Goal: Transaction & Acquisition: Purchase product/service

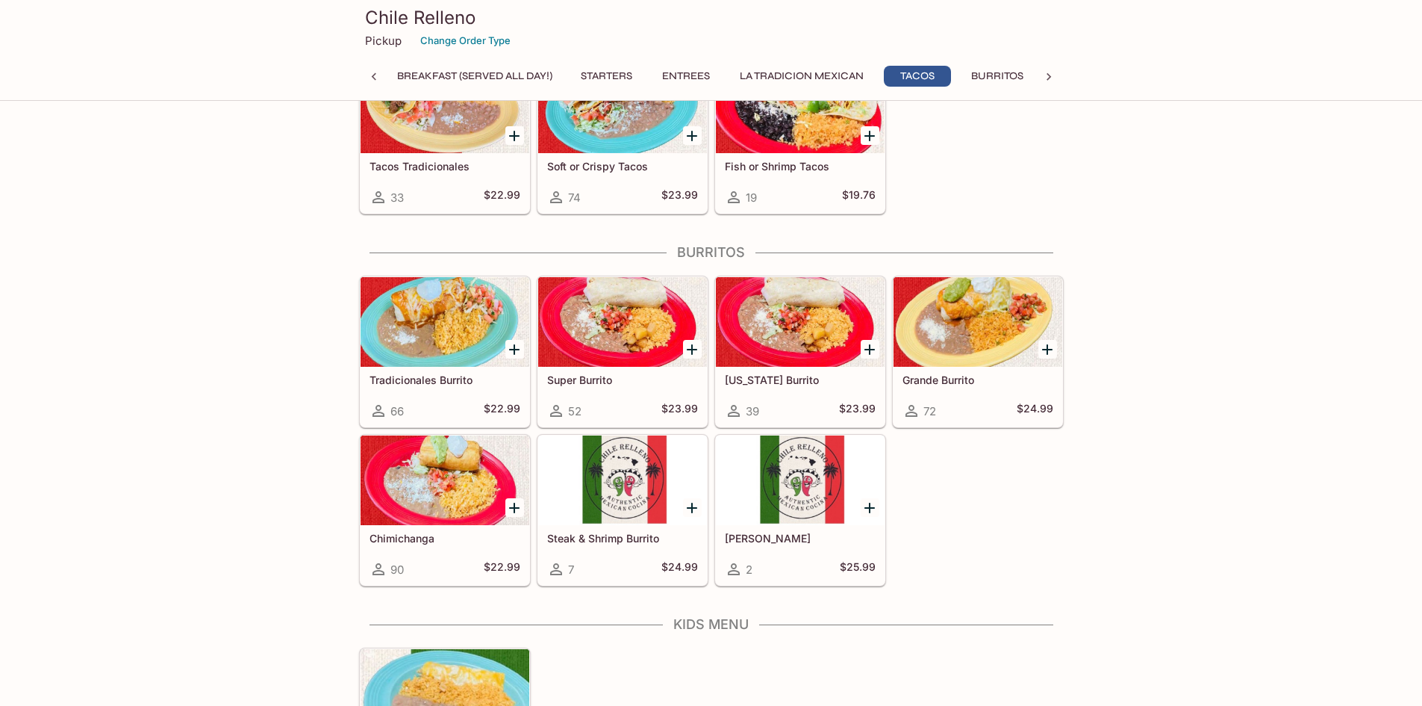
scroll to position [1493, 0]
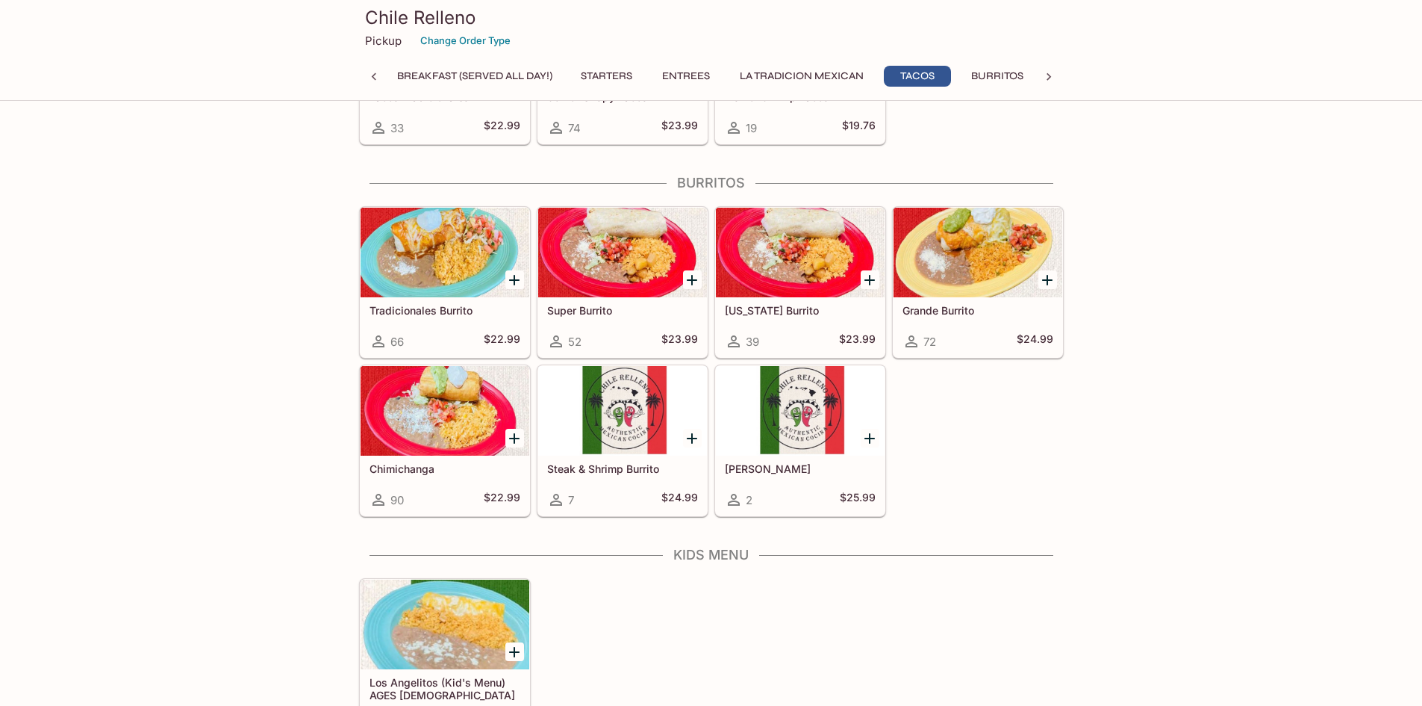
click at [508, 287] on icon "Add Tradicionales Burrito" at bounding box center [514, 280] width 18 height 18
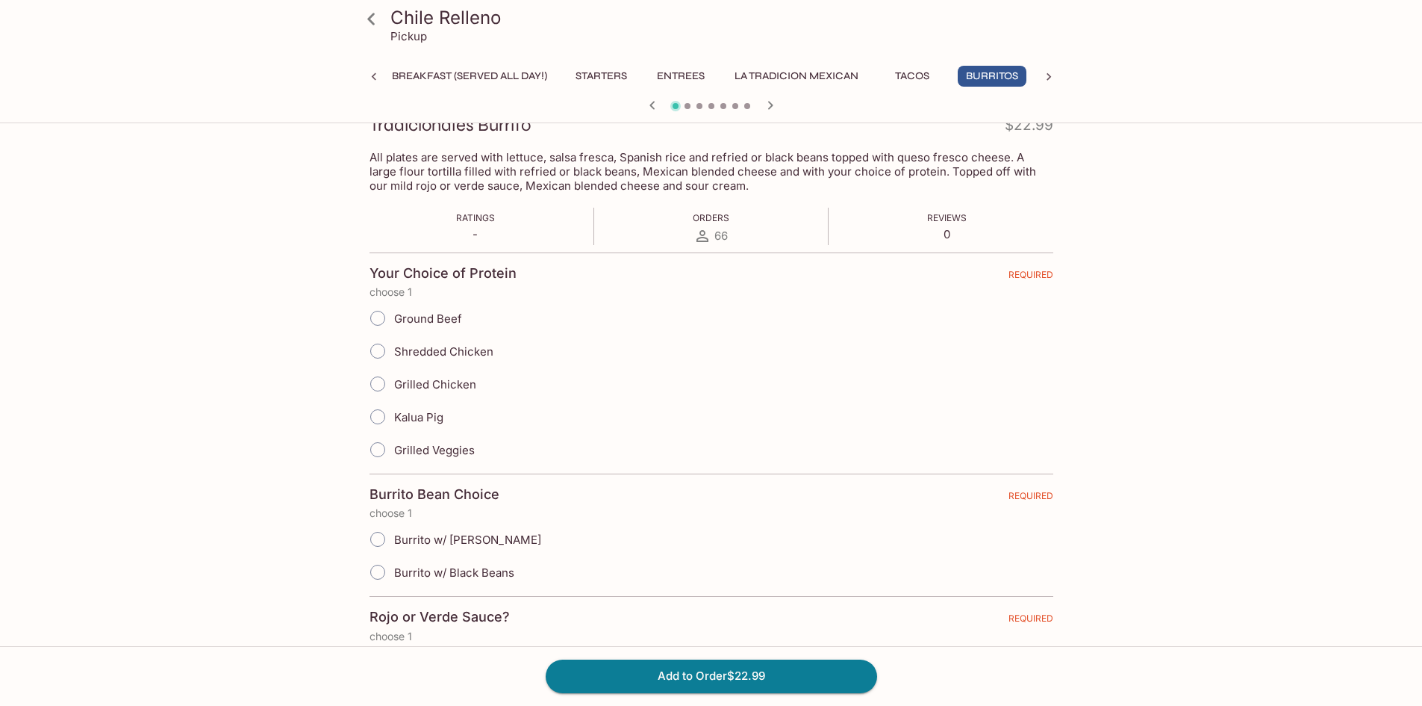
click at [387, 351] on input "Shredded Chicken" at bounding box center [377, 350] width 31 height 31
radio input "true"
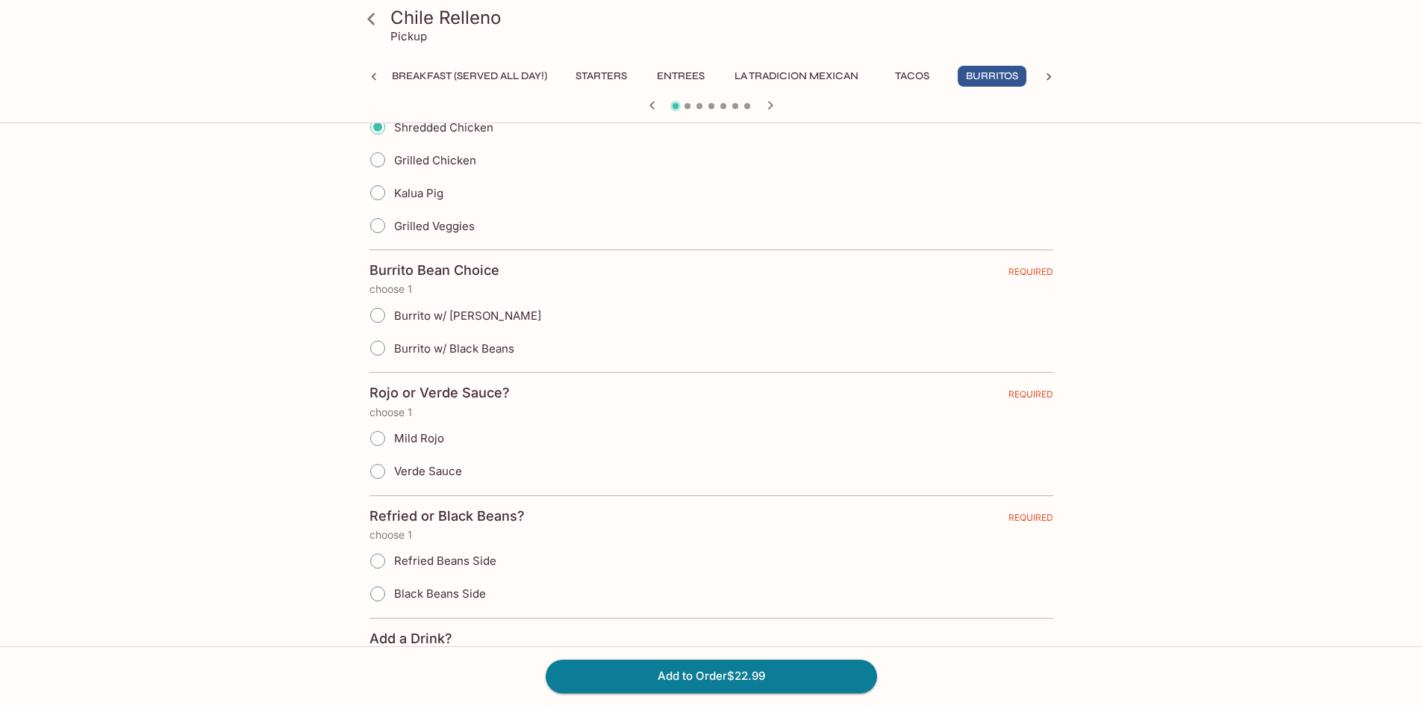
click at [381, 352] on input "Burrito w/ Black Beans" at bounding box center [377, 347] width 31 height 31
radio input "true"
drag, startPoint x: 138, startPoint y: 428, endPoint x: 206, endPoint y: 526, distance: 119.7
click at [379, 441] on input "Mild Rojo" at bounding box center [377, 438] width 31 height 31
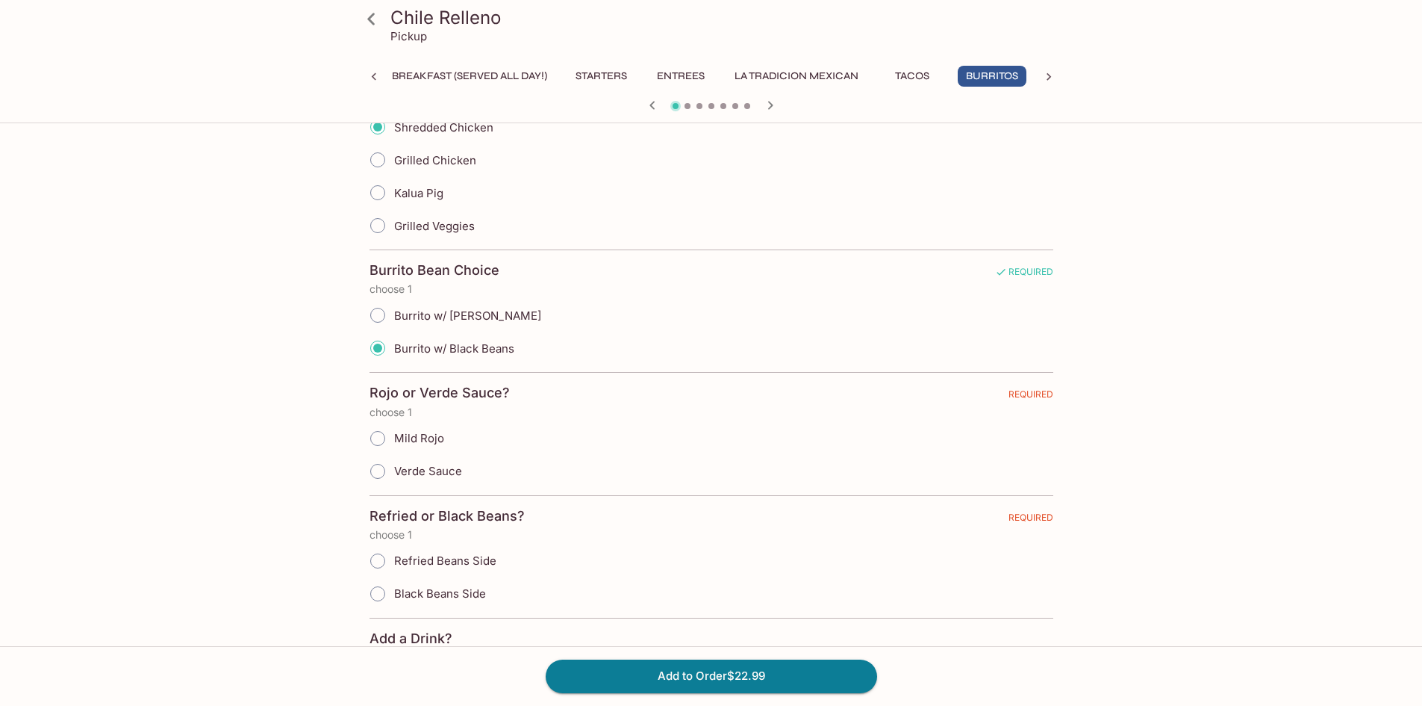
radio input "true"
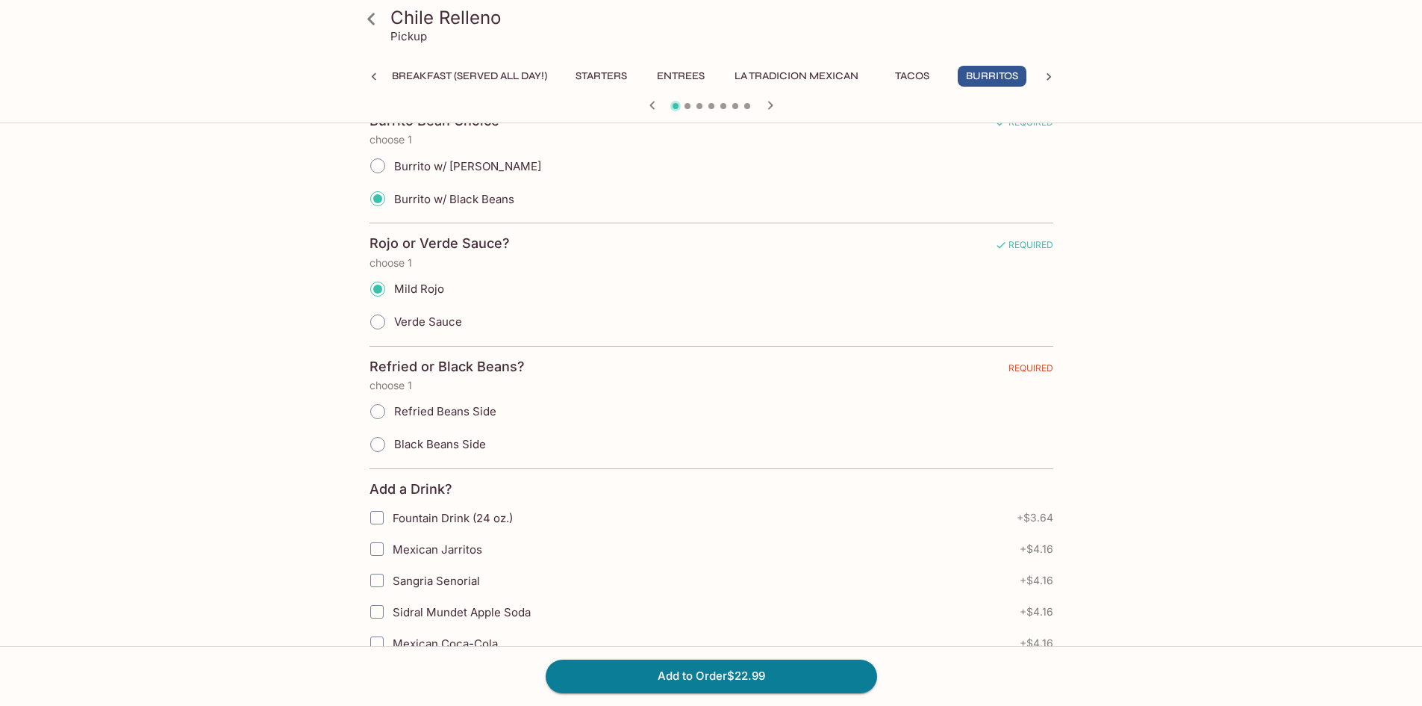
scroll to position [523, 0]
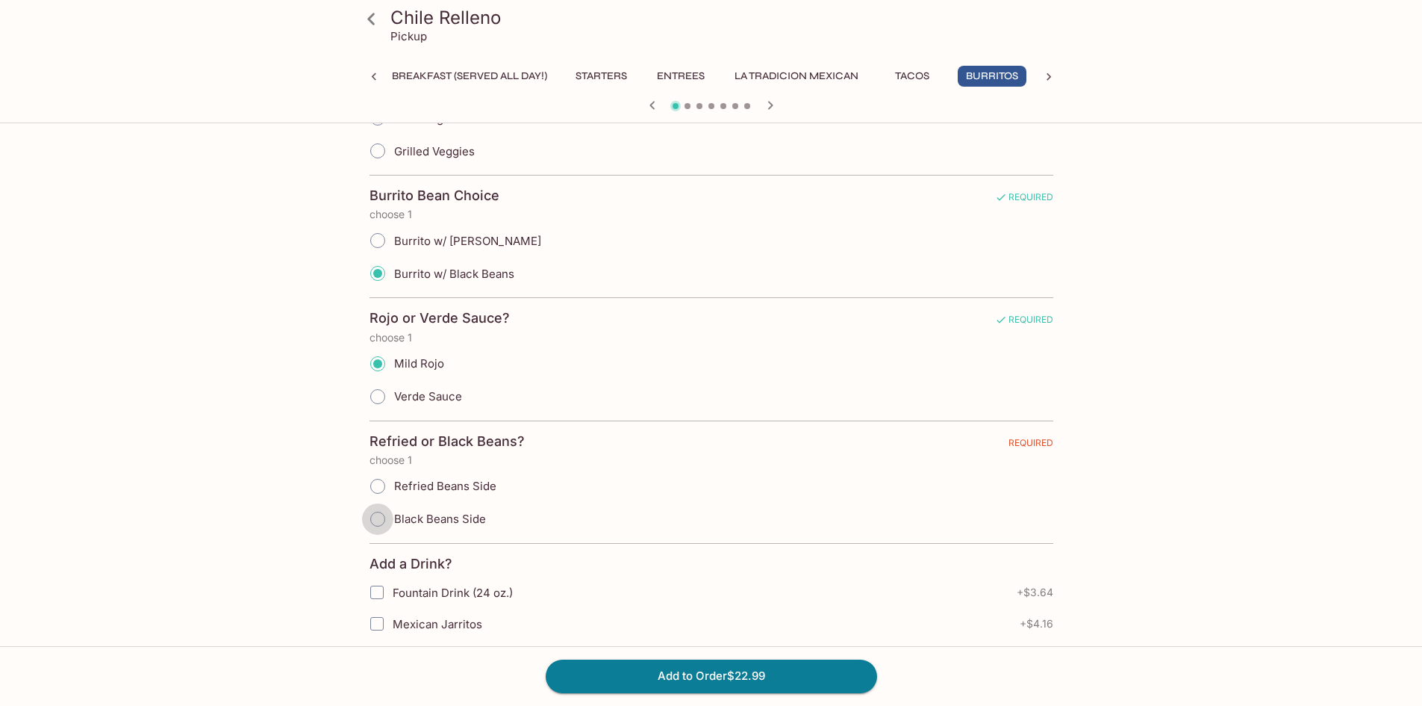
click at [388, 522] on input "Black Beans Side" at bounding box center [377, 518] width 31 height 31
radio input "true"
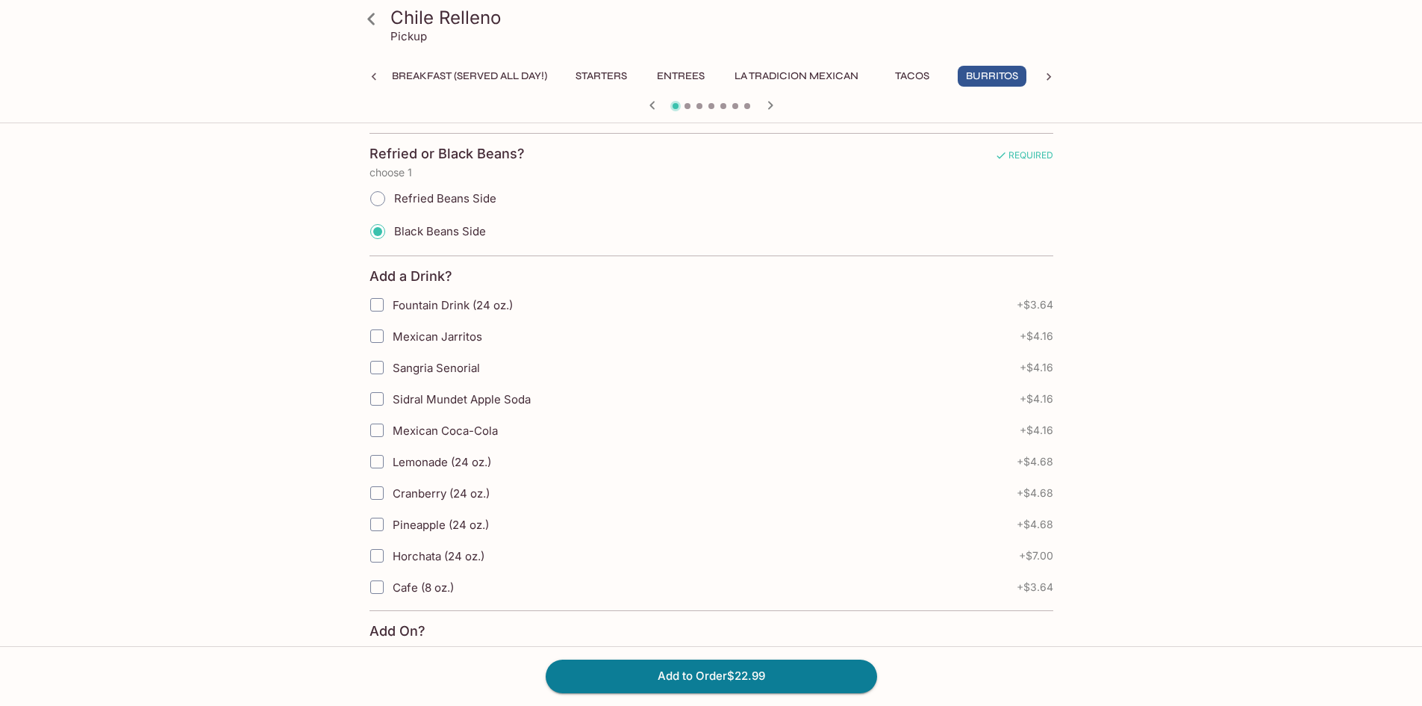
scroll to position [821, 0]
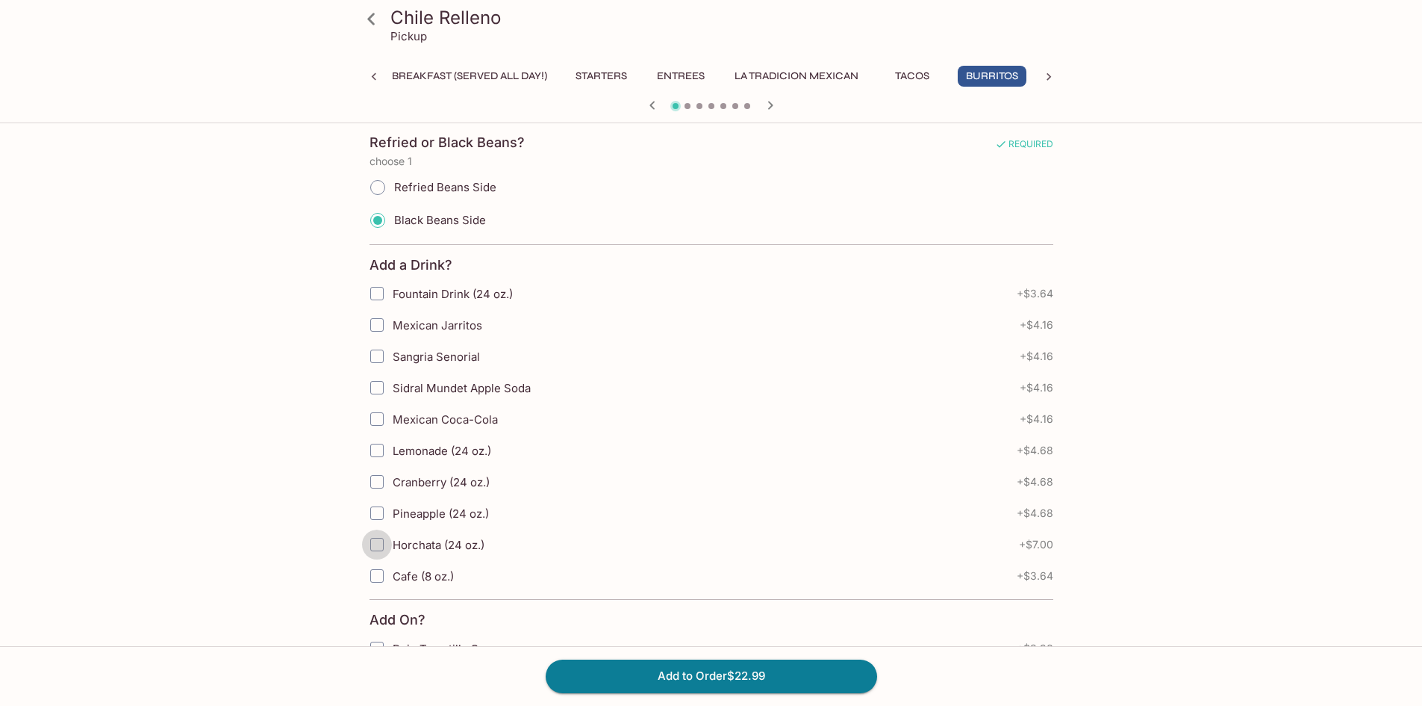
click at [376, 548] on input "Horchata (24 oz.)" at bounding box center [377, 544] width 30 height 30
checkbox input "true"
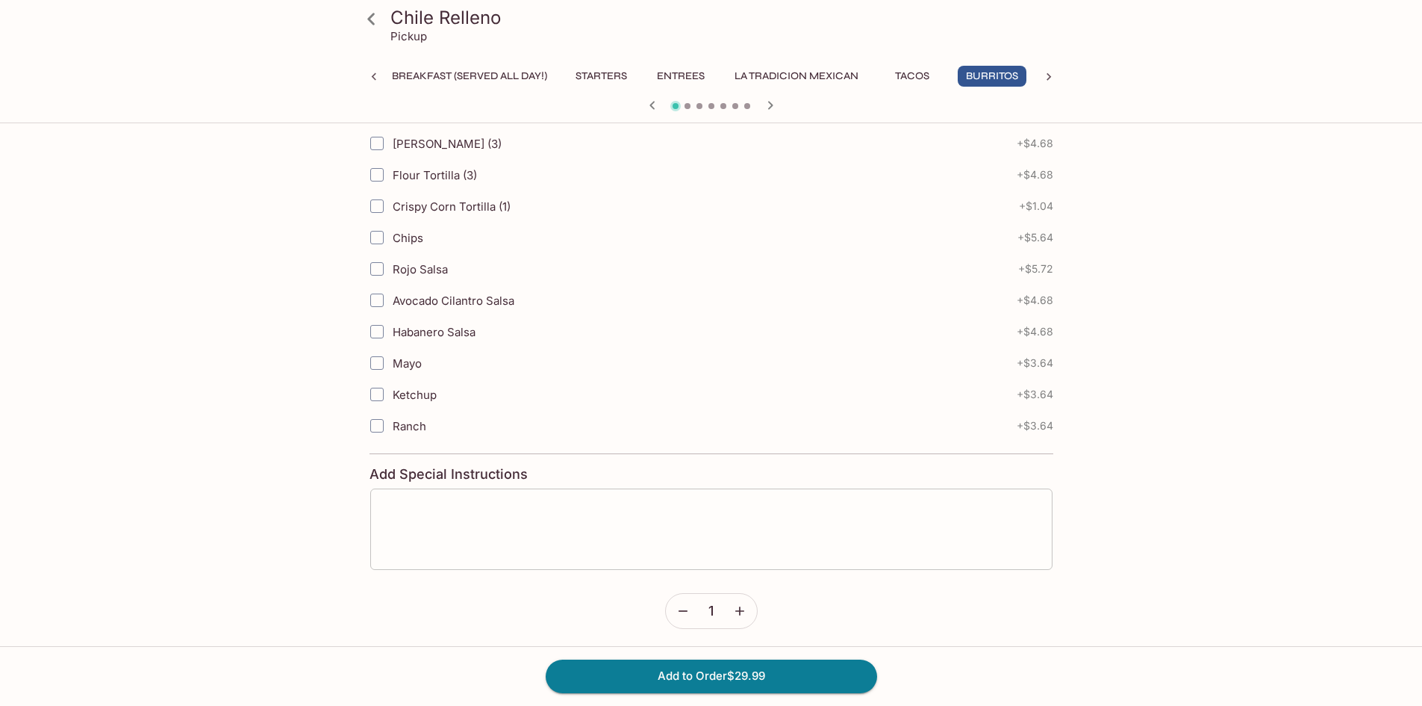
scroll to position [1989, 0]
click at [669, 673] on button "Add to Order $29.99" at bounding box center [712, 675] width 332 height 33
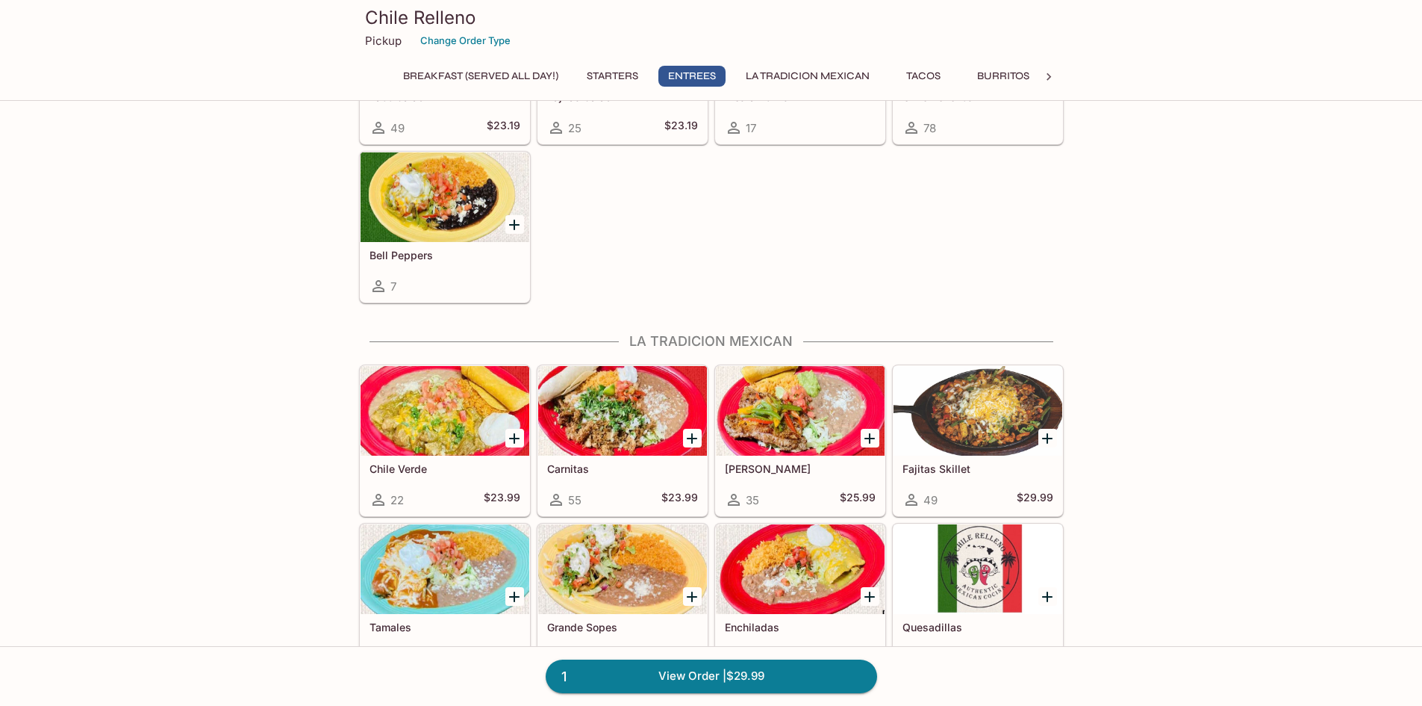
scroll to position [821, 0]
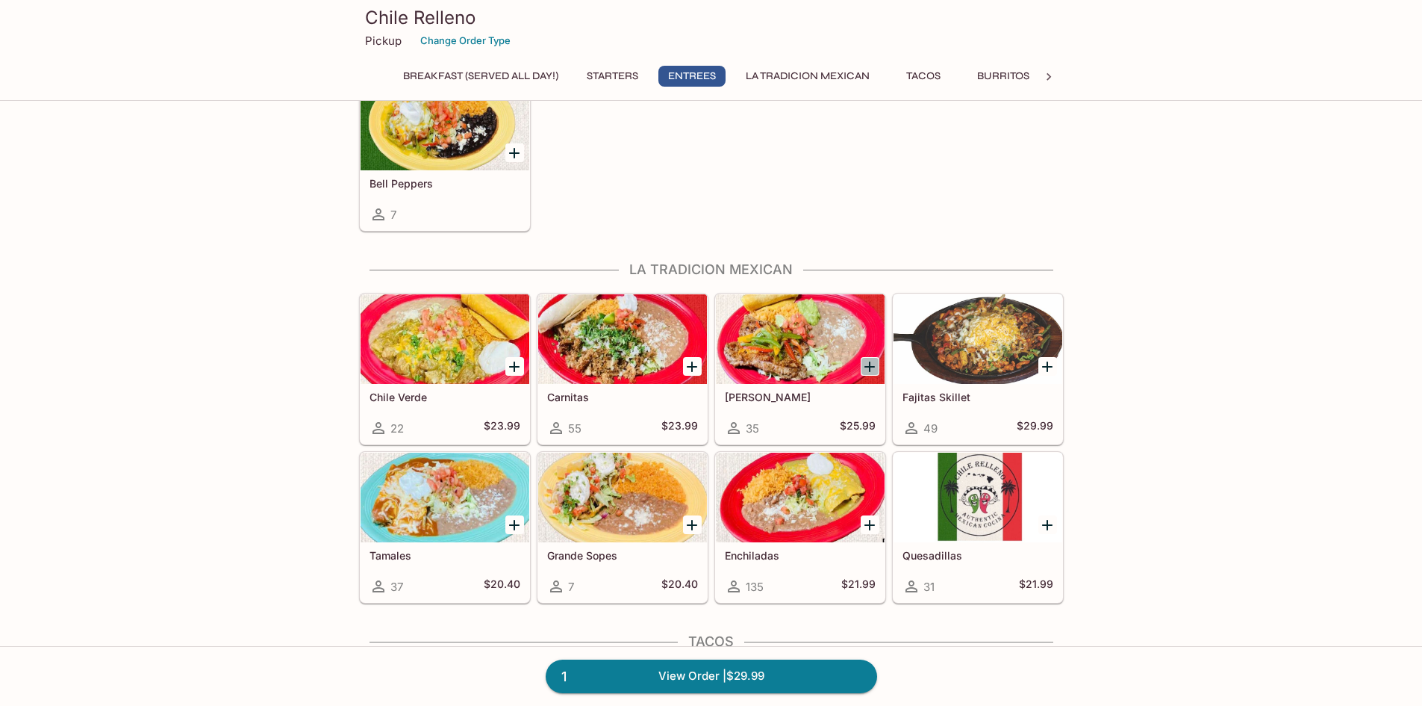
click at [868, 370] on icon "Add Carne Asada" at bounding box center [870, 367] width 18 height 18
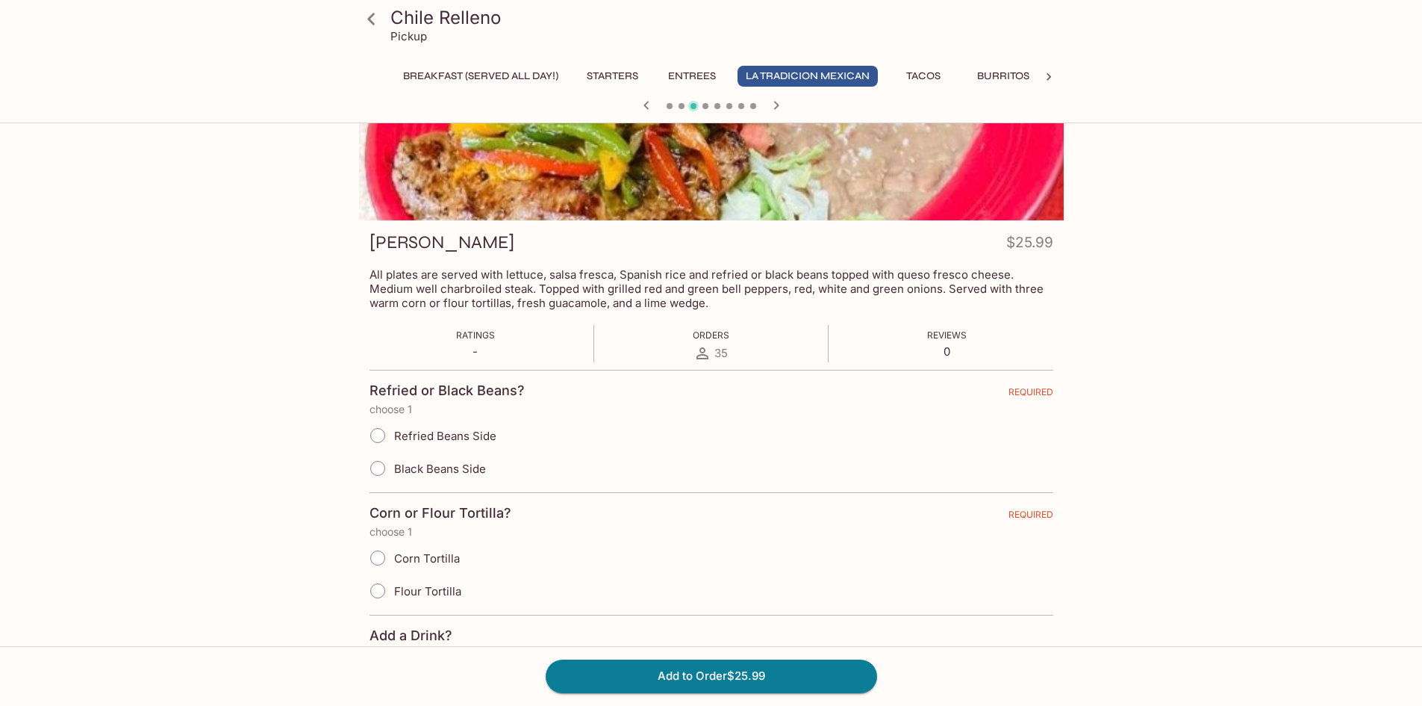
scroll to position [149, 0]
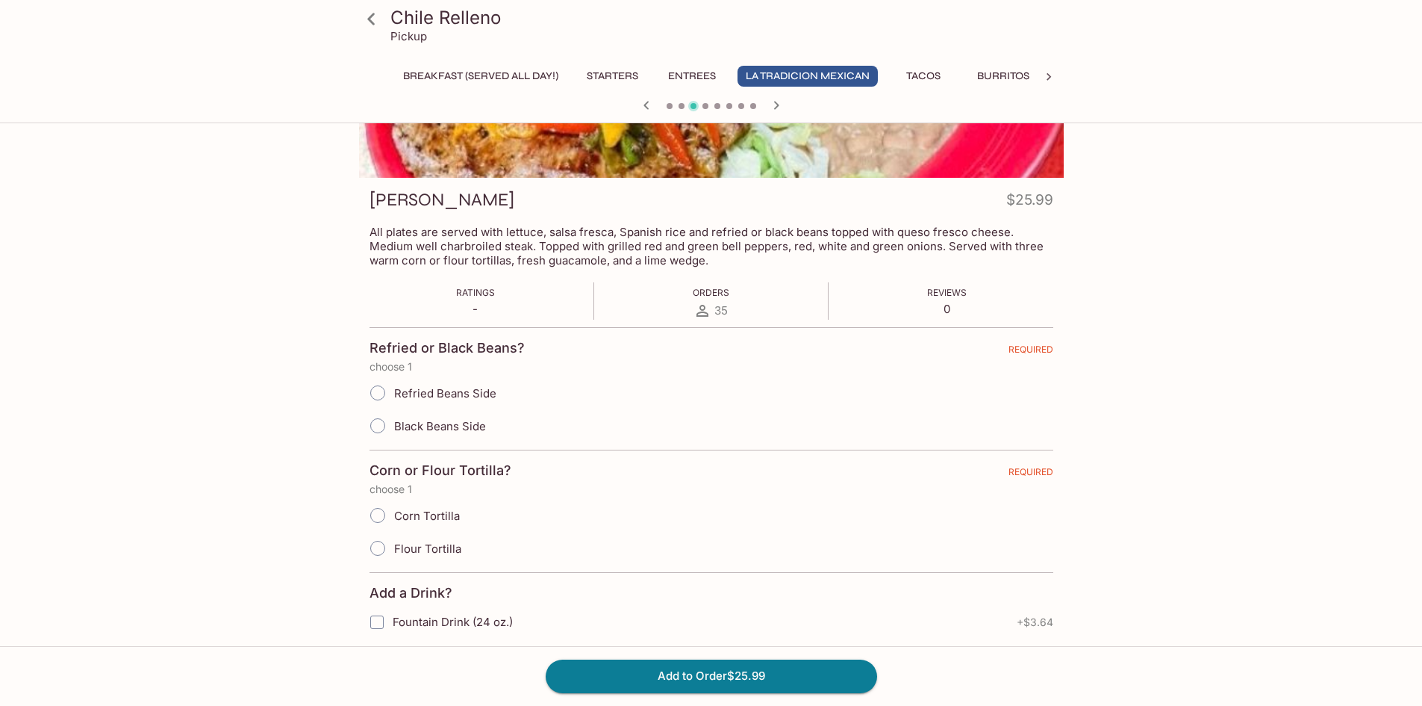
click at [382, 430] on input "Black Beans Side" at bounding box center [377, 425] width 31 height 31
radio input "true"
click at [382, 396] on input "Refried Beans Side" at bounding box center [377, 392] width 31 height 31
radio input "true"
click at [385, 549] on input "Flour Tortilla" at bounding box center [377, 547] width 31 height 31
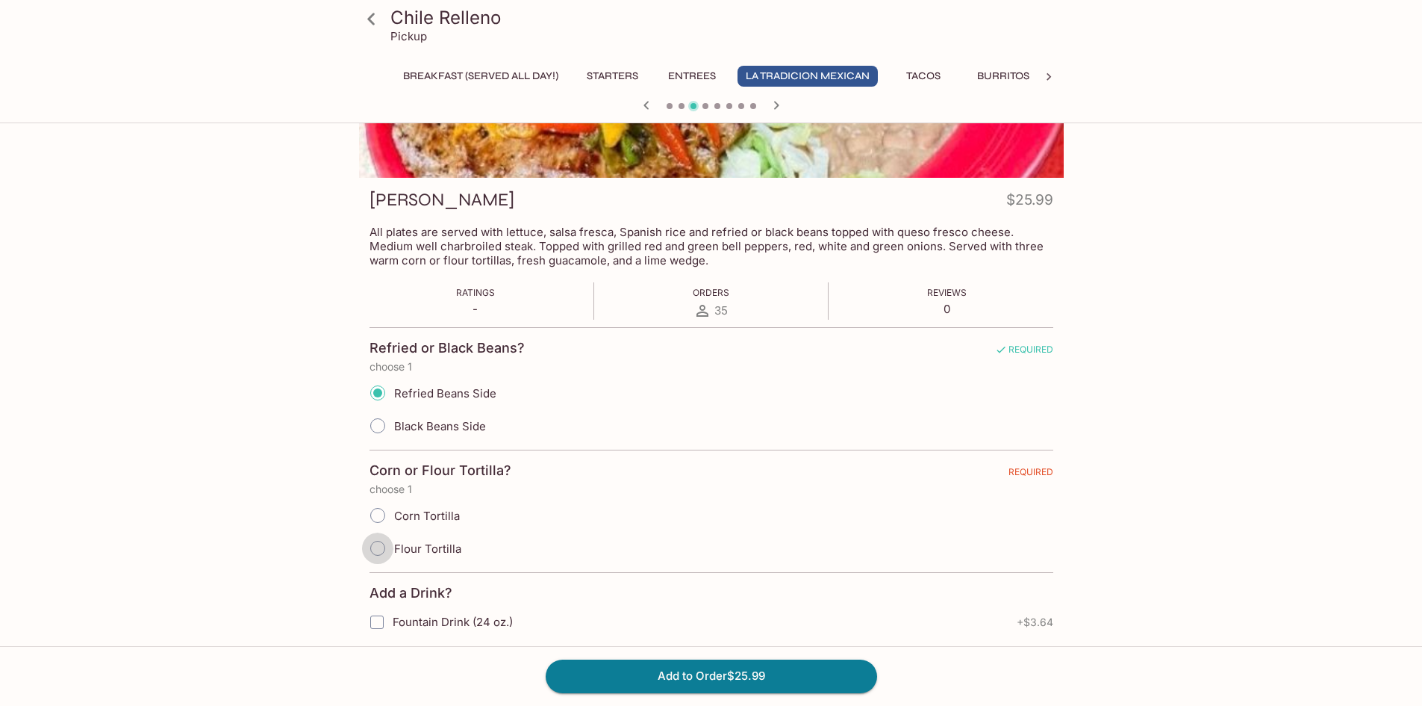
radio input "true"
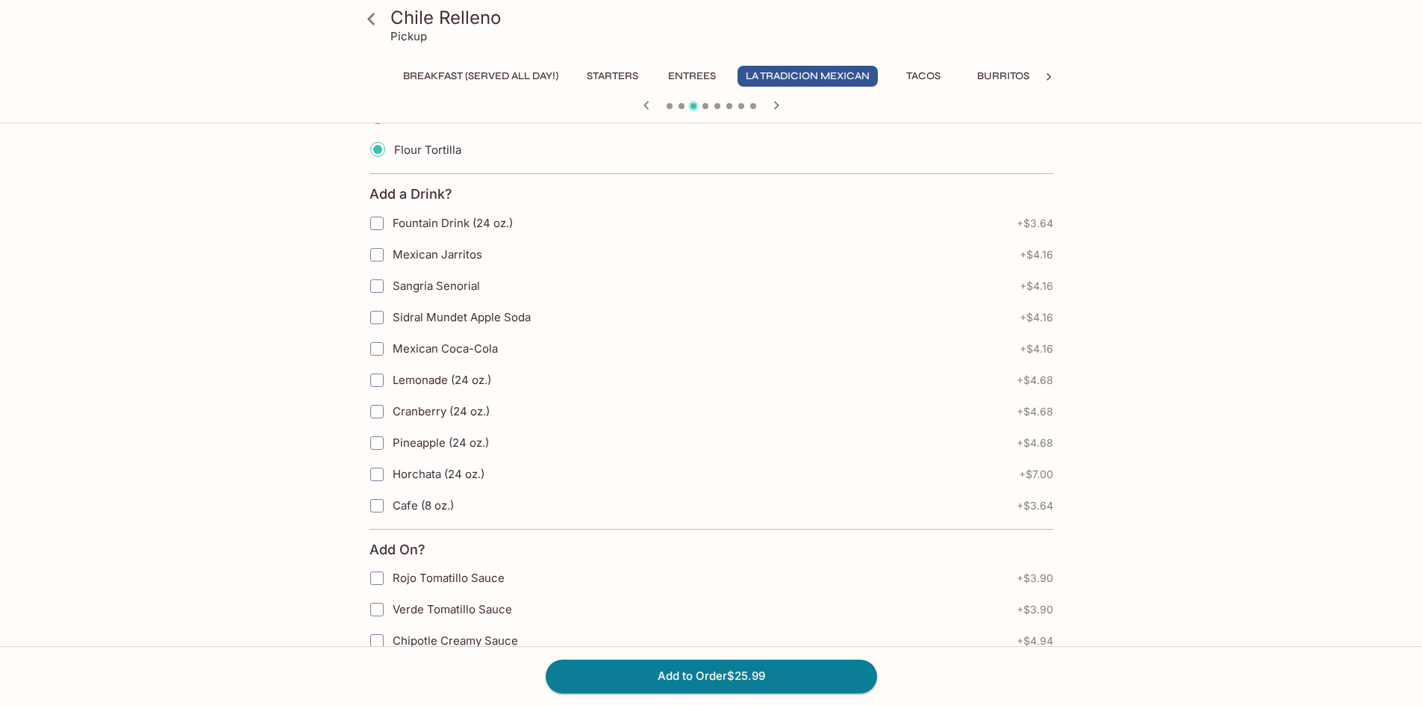
scroll to position [597, 0]
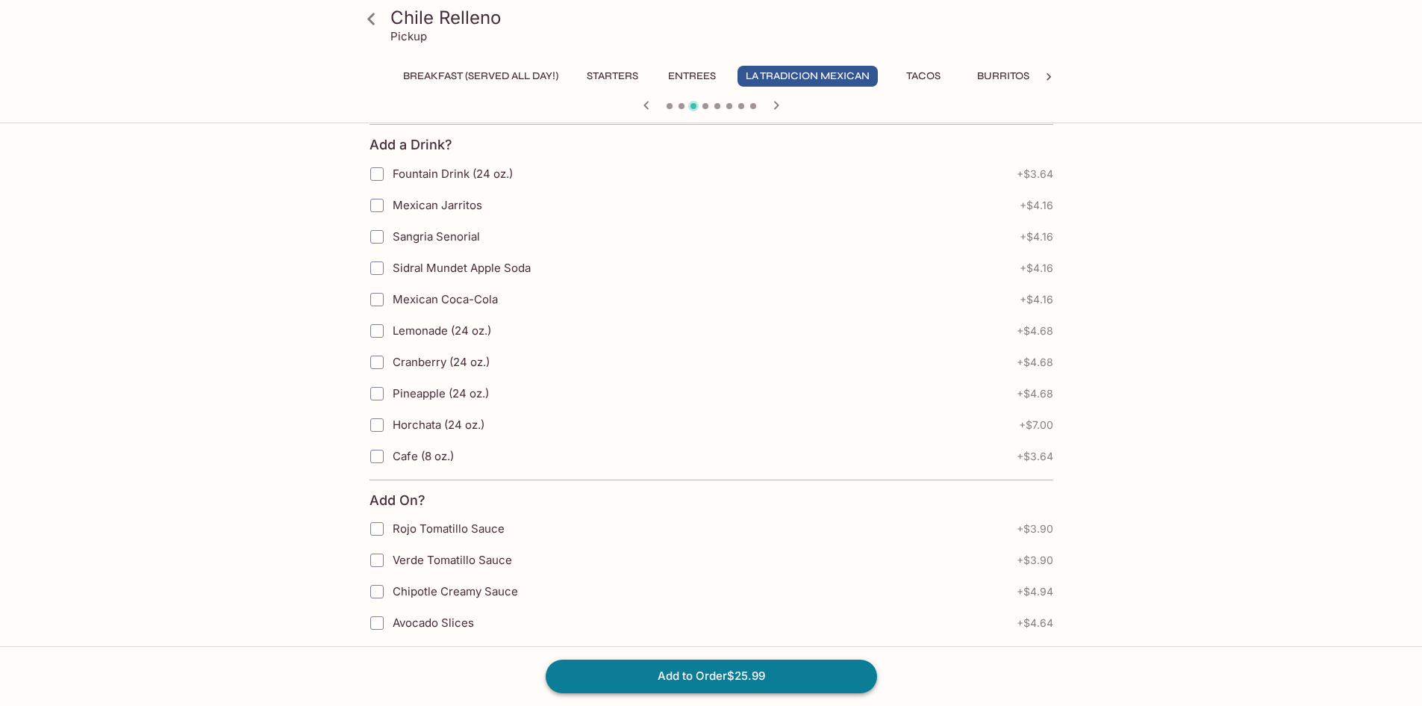
click at [744, 675] on button "Add to Order $25.99" at bounding box center [712, 675] width 332 height 33
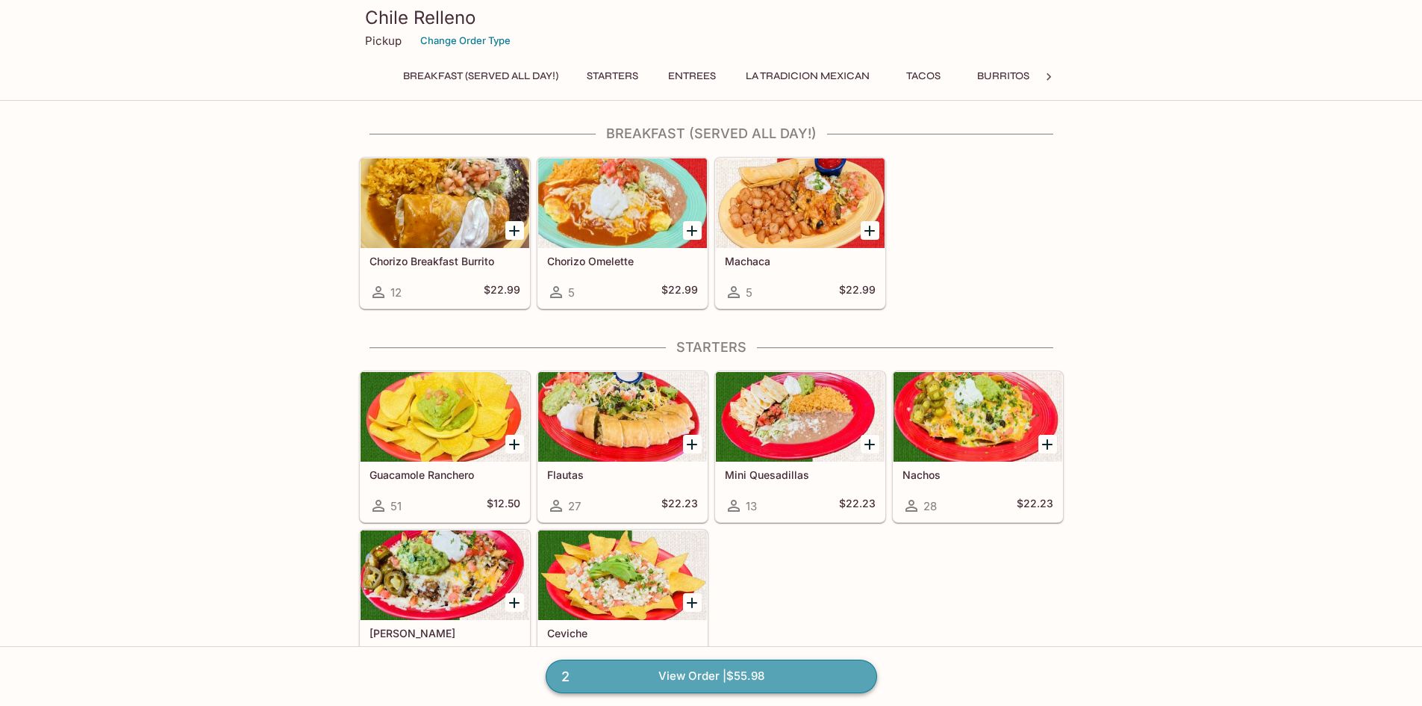
click at [747, 673] on link "2 View Order | $55.98" at bounding box center [712, 675] width 332 height 33
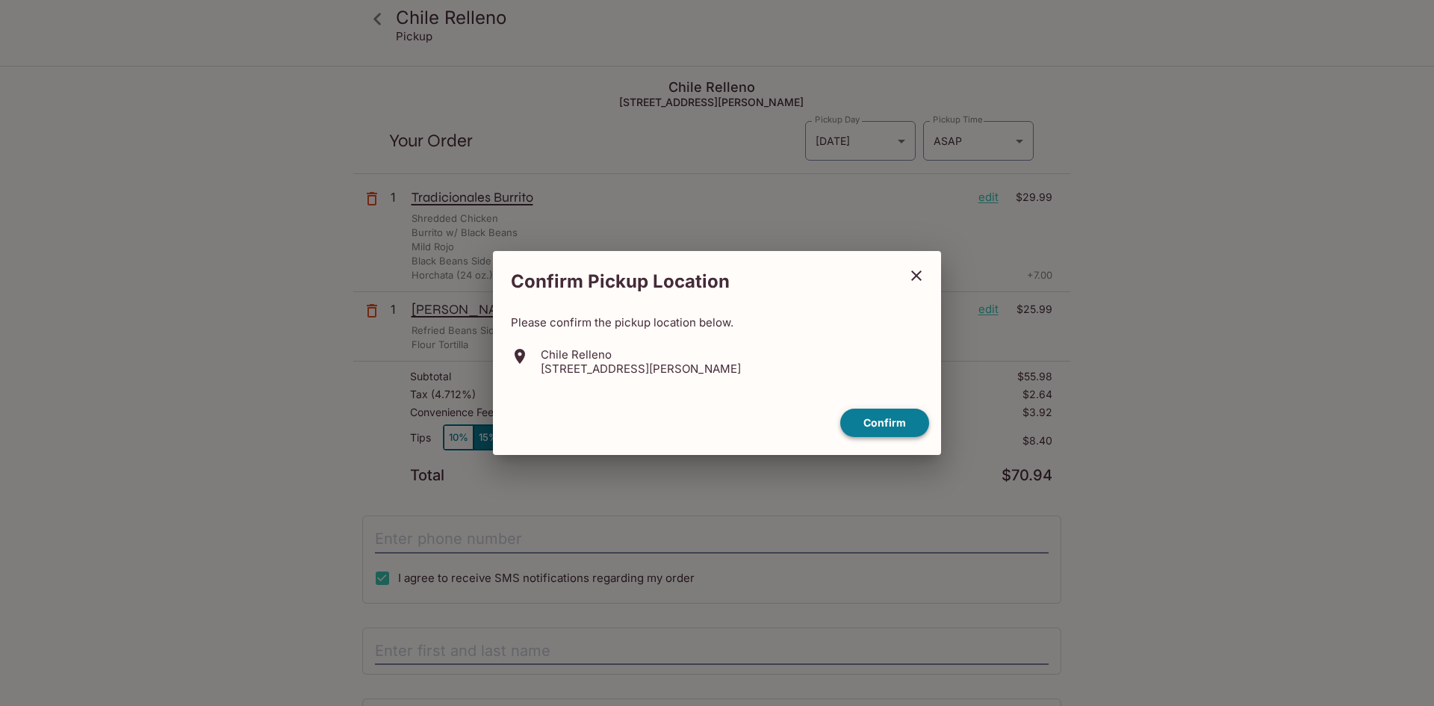
click at [888, 426] on button "Confirm" at bounding box center [884, 422] width 89 height 29
